Goal: Find specific page/section: Find specific page/section

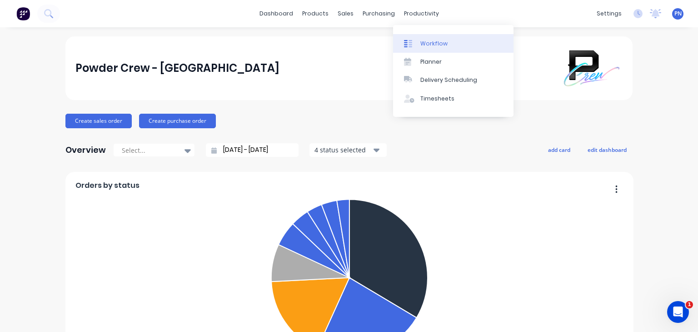
click at [424, 41] on div "Workflow" at bounding box center [433, 44] width 27 height 8
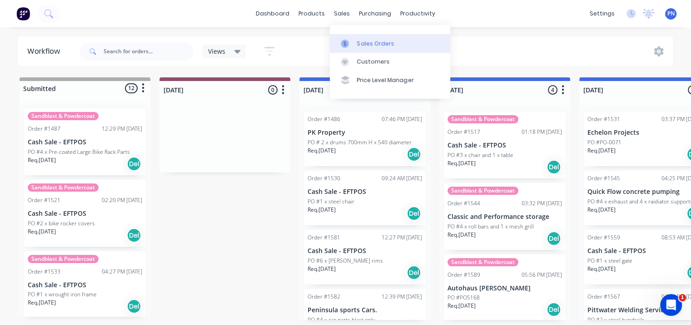
click at [354, 35] on link "Sales Orders" at bounding box center [390, 43] width 120 height 18
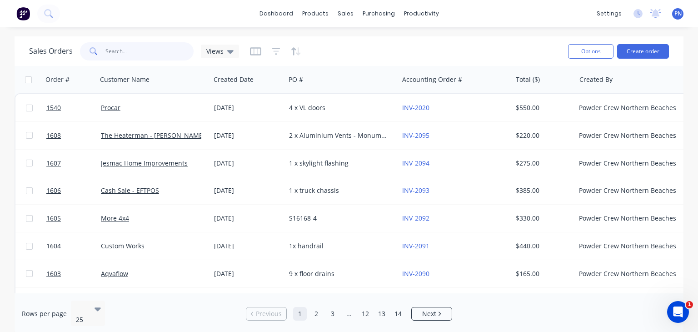
click at [160, 51] on input "text" at bounding box center [149, 51] width 89 height 18
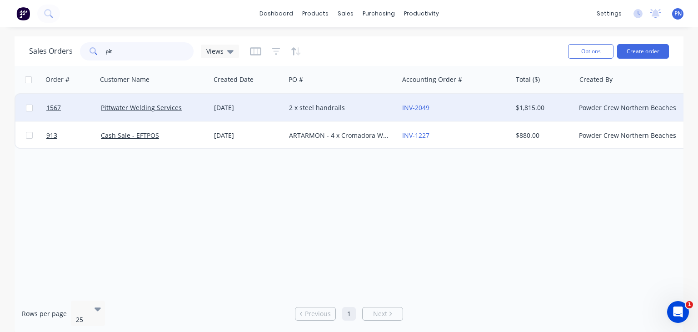
type input "pit"
click at [200, 109] on div "Pittwater Welding Services" at bounding box center [151, 107] width 101 height 9
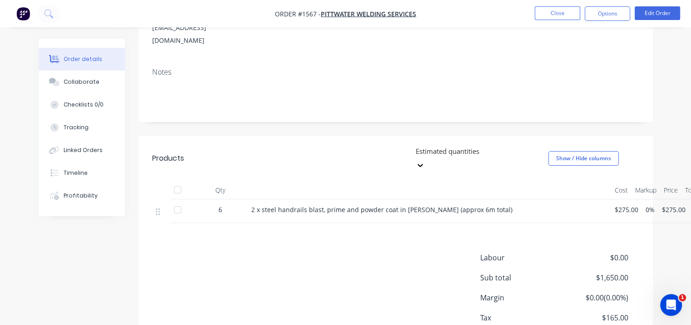
scroll to position [182, 0]
